Goal: Complete application form

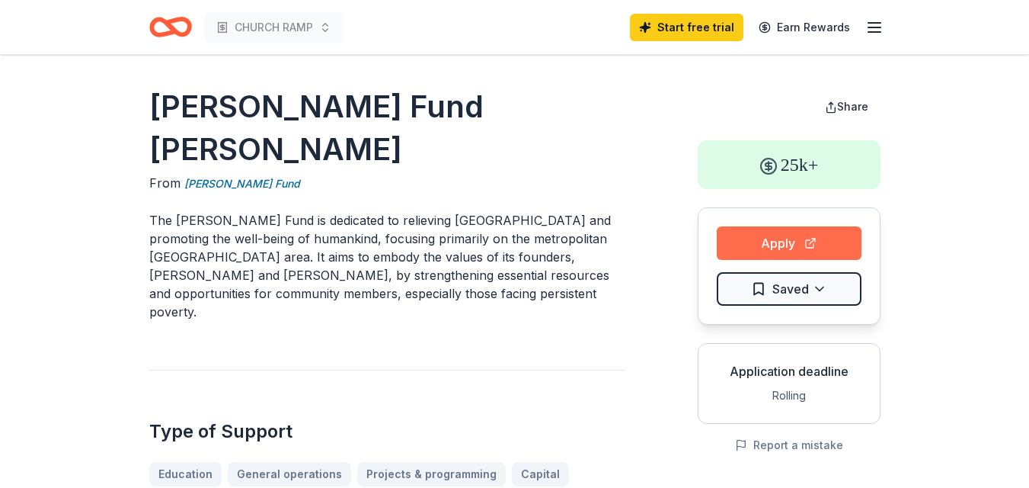
click at [782, 250] on button "Apply" at bounding box center [789, 243] width 145 height 34
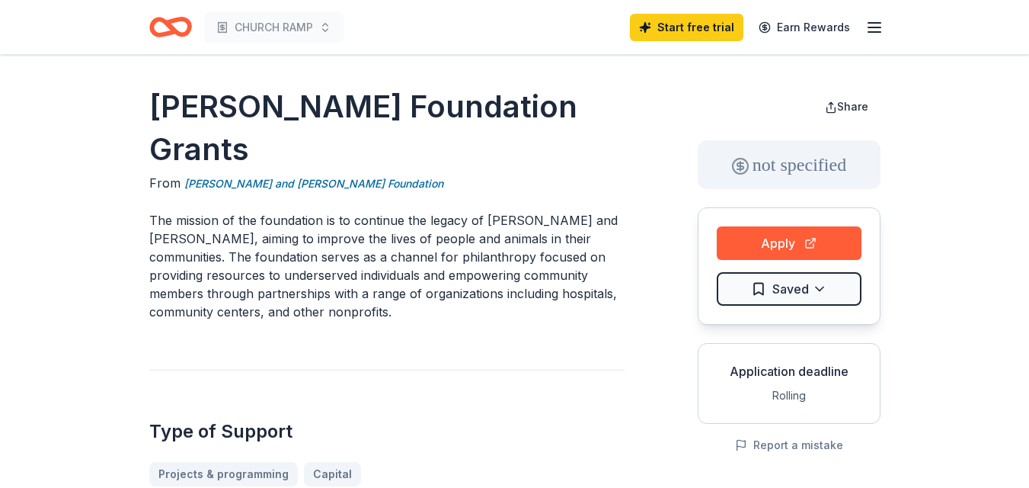
click at [756, 248] on button "Apply" at bounding box center [789, 243] width 145 height 34
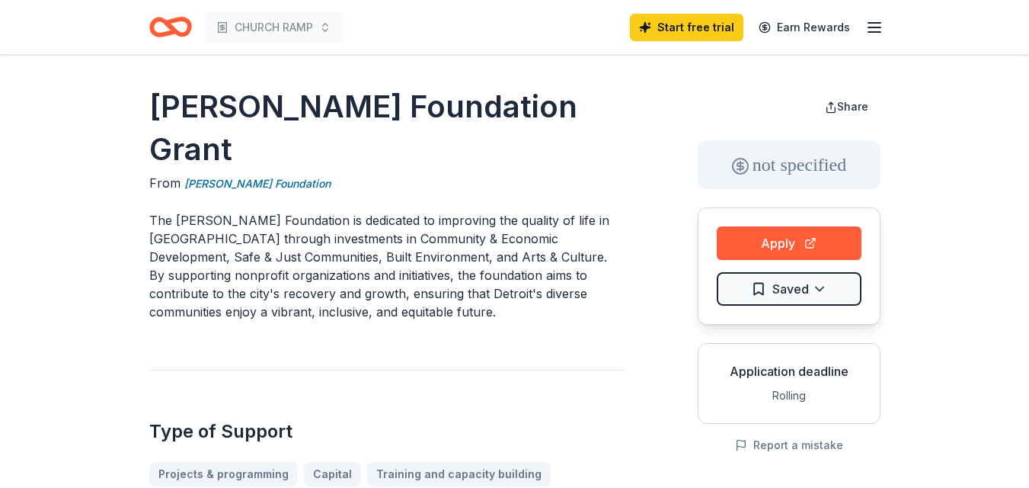
scroll to position [76, 0]
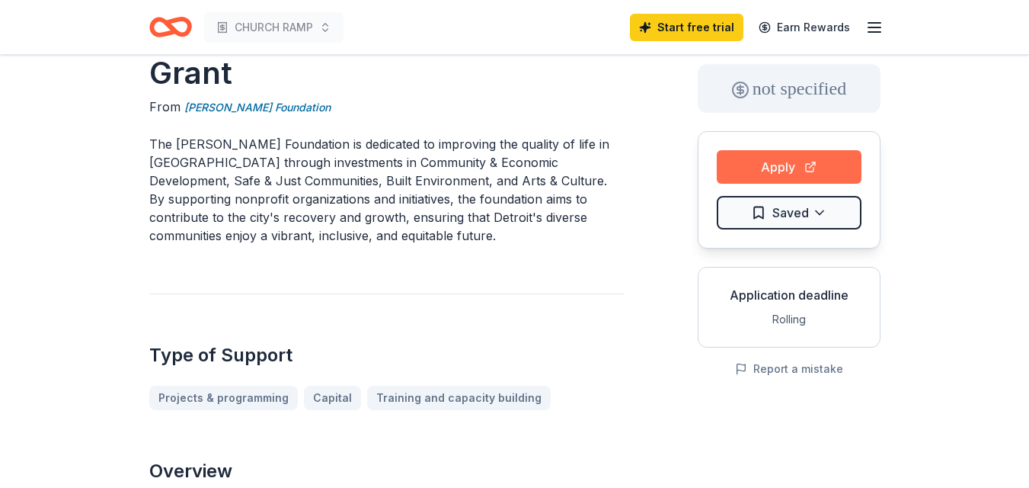
click at [775, 165] on button "Apply" at bounding box center [789, 167] width 145 height 34
